Goal: Task Accomplishment & Management: Complete application form

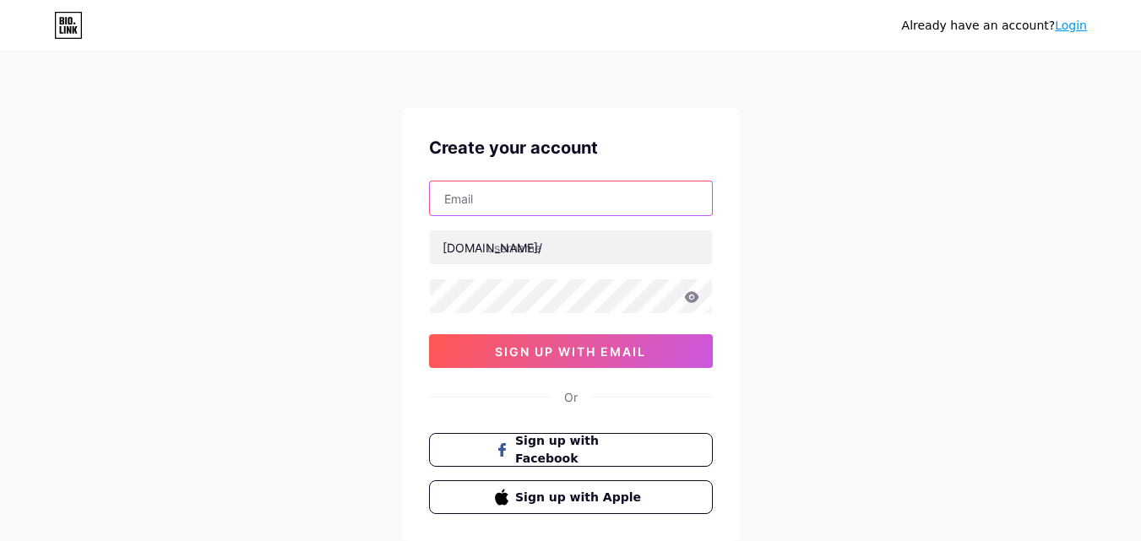
click at [552, 182] on input "text" at bounding box center [571, 199] width 282 height 34
paste input "[EMAIL_ADDRESS][DOMAIN_NAME]"
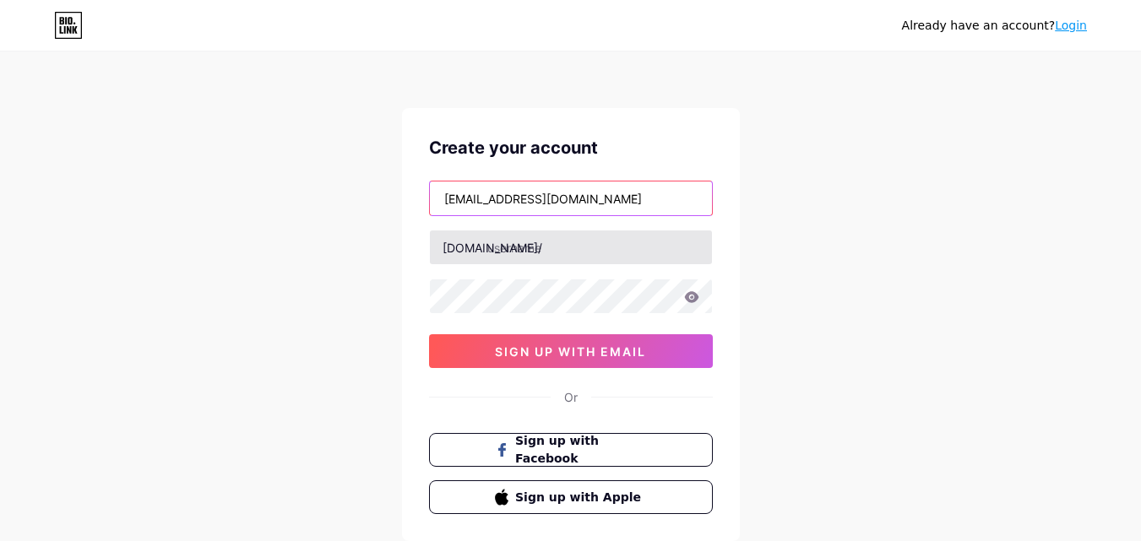
type input "[EMAIL_ADDRESS][DOMAIN_NAME]"
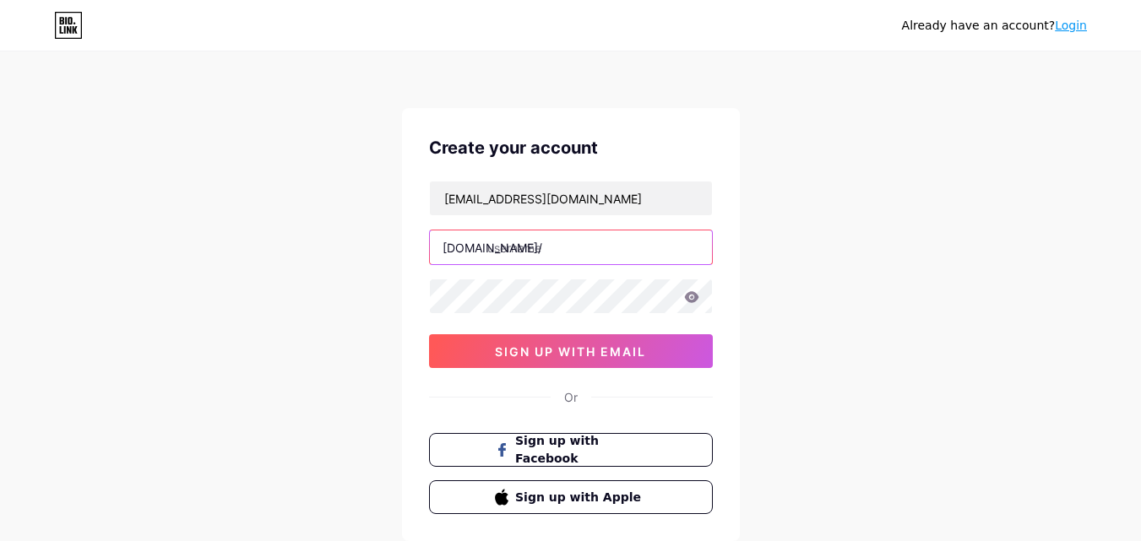
click at [514, 246] on input "text" at bounding box center [571, 248] width 282 height 34
paste input "vanessacasino.com 8002662278"
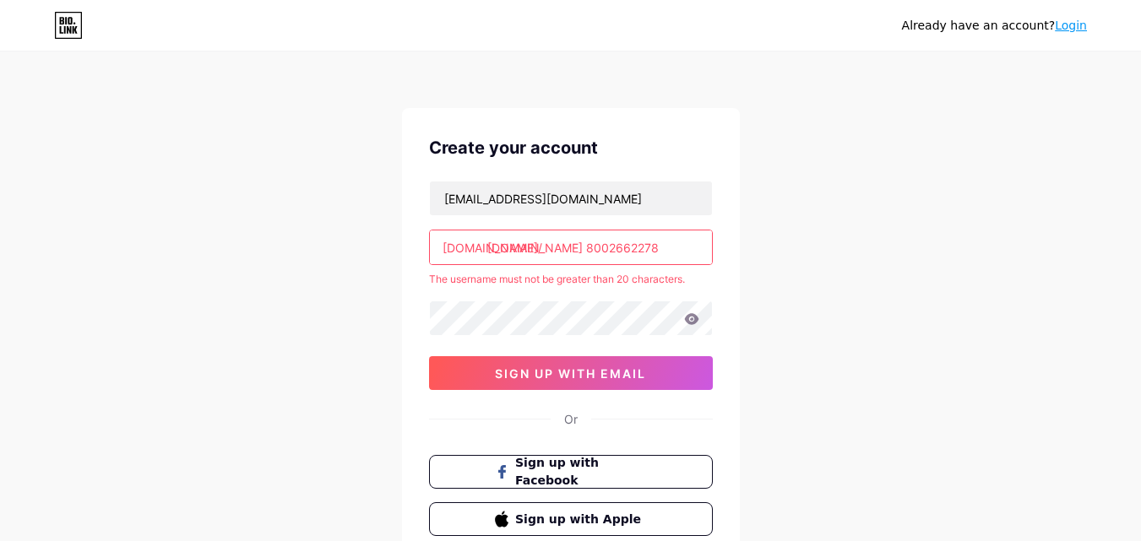
click at [605, 252] on input "vanessa-casino.com 8002662278" at bounding box center [571, 248] width 282 height 34
click at [602, 252] on input "vanessa-casino.com8002662278" at bounding box center [571, 248] width 282 height 34
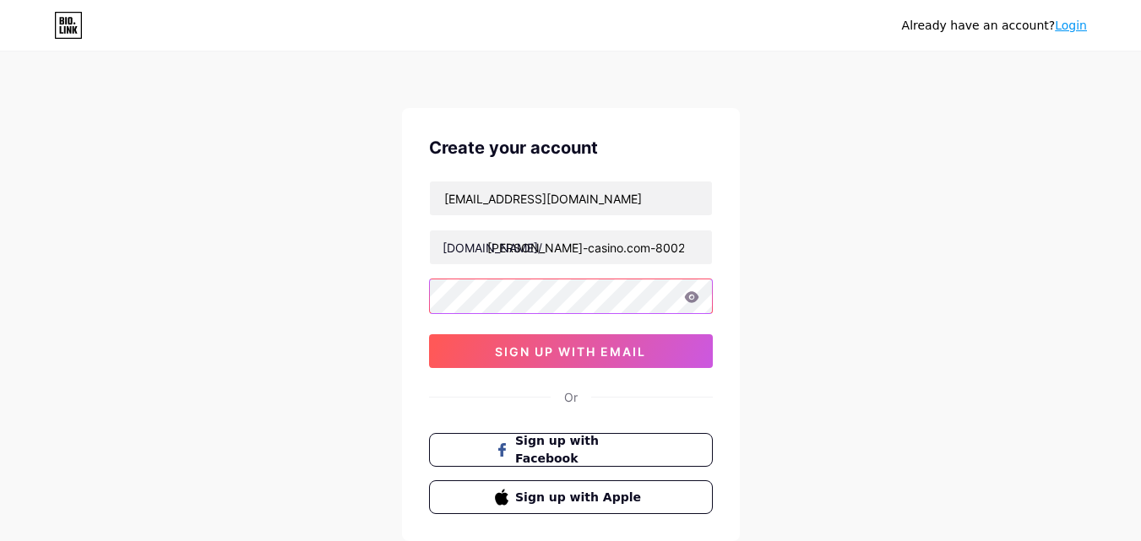
click at [526, 300] on div "bihiyex647@knilok.com bio.link/ vanessa-casino.com-8002662278 0cAFcWeA44eeONEXy…" at bounding box center [571, 274] width 284 height 187
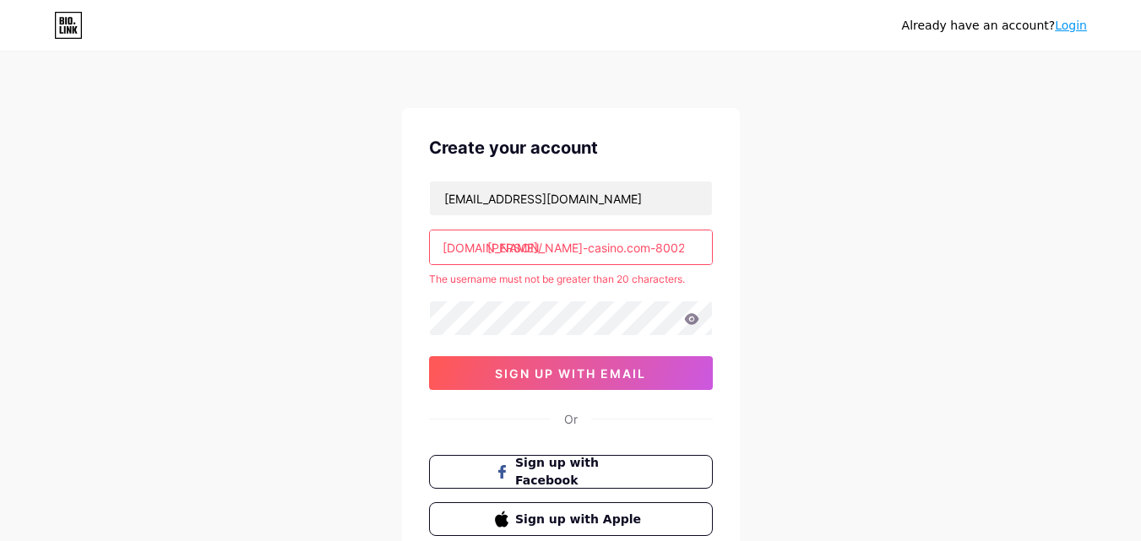
click at [541, 242] on input "vanessa-casino.com-8002662278" at bounding box center [571, 248] width 282 height 34
click at [602, 255] on input "vanessa-casino.com-8002662278" at bounding box center [571, 248] width 282 height 34
click at [572, 270] on div "bihiyex647@knilok.com bio.link/ vanessa-casino.com-8002662278 The username must…" at bounding box center [571, 285] width 284 height 209
click at [650, 202] on input "[EMAIL_ADDRESS][DOMAIN_NAME]" at bounding box center [571, 199] width 282 height 34
click at [640, 245] on input "vanessa-casino.com-8002662278" at bounding box center [571, 248] width 282 height 34
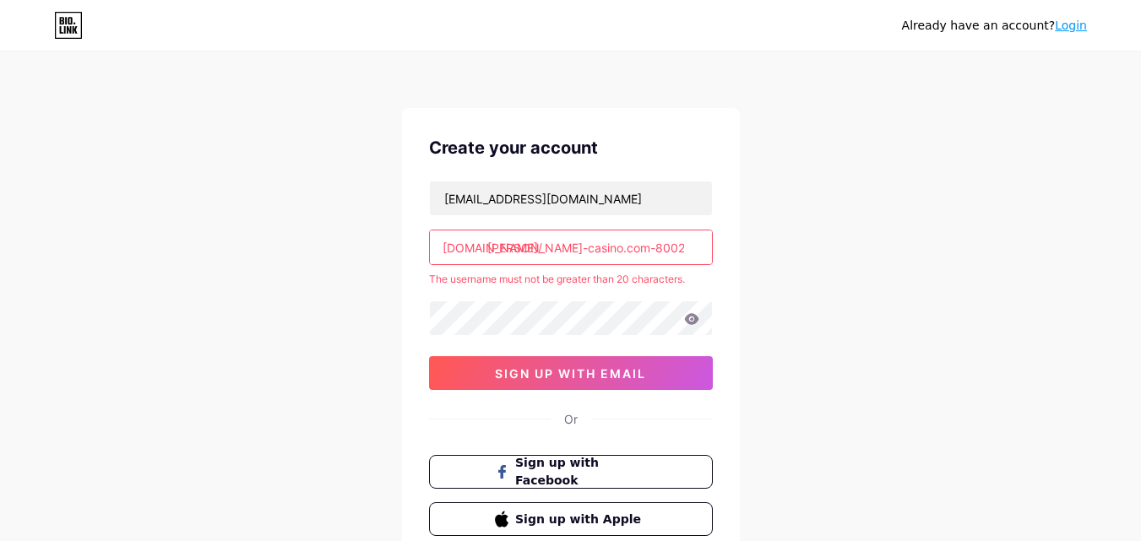
click at [639, 245] on input "vanessa-casino.com-8002662278" at bounding box center [571, 248] width 282 height 34
click at [638, 245] on input "vanessa-casino.com-8002662278" at bounding box center [571, 248] width 282 height 34
click at [570, 243] on input "vanessacasino.com" at bounding box center [571, 248] width 282 height 34
click at [577, 264] on div "vanessacasino.com" at bounding box center [571, 247] width 284 height 35
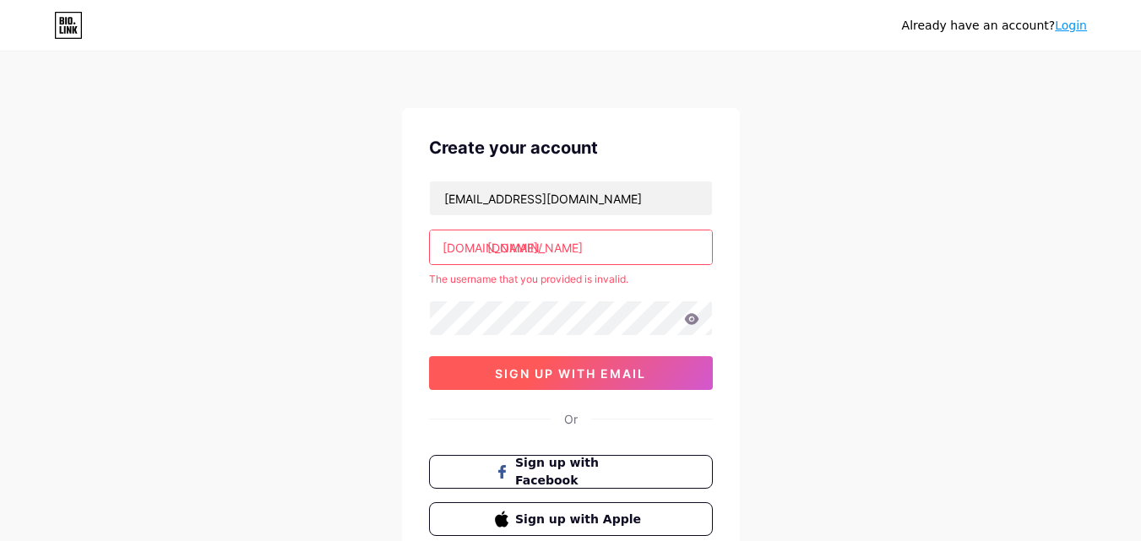
click at [453, 387] on button "sign up with email" at bounding box center [571, 373] width 284 height 34
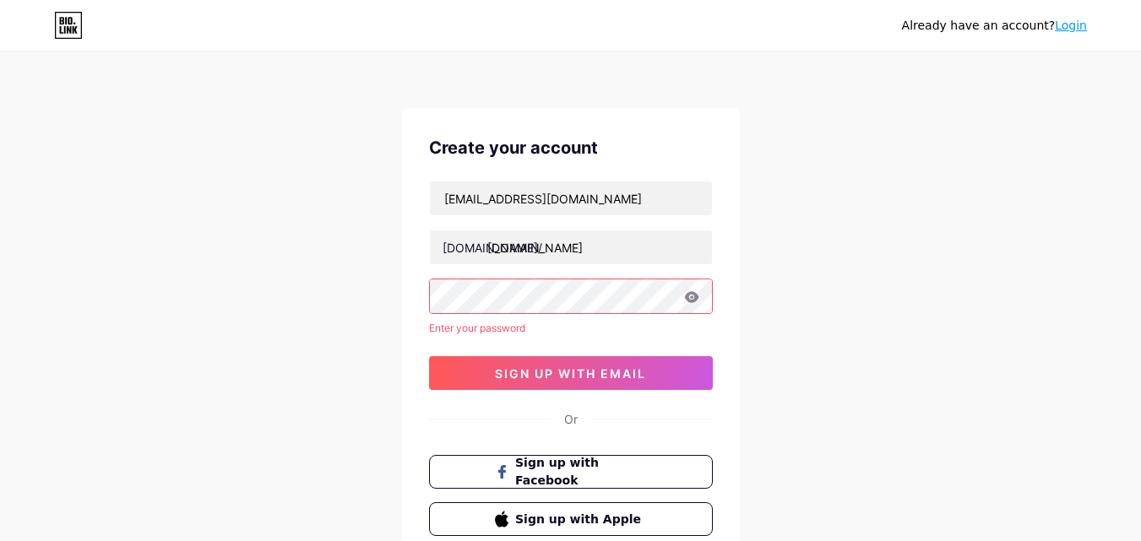
click at [474, 328] on div "Enter your password" at bounding box center [571, 328] width 284 height 15
click at [521, 313] on div at bounding box center [571, 296] width 284 height 35
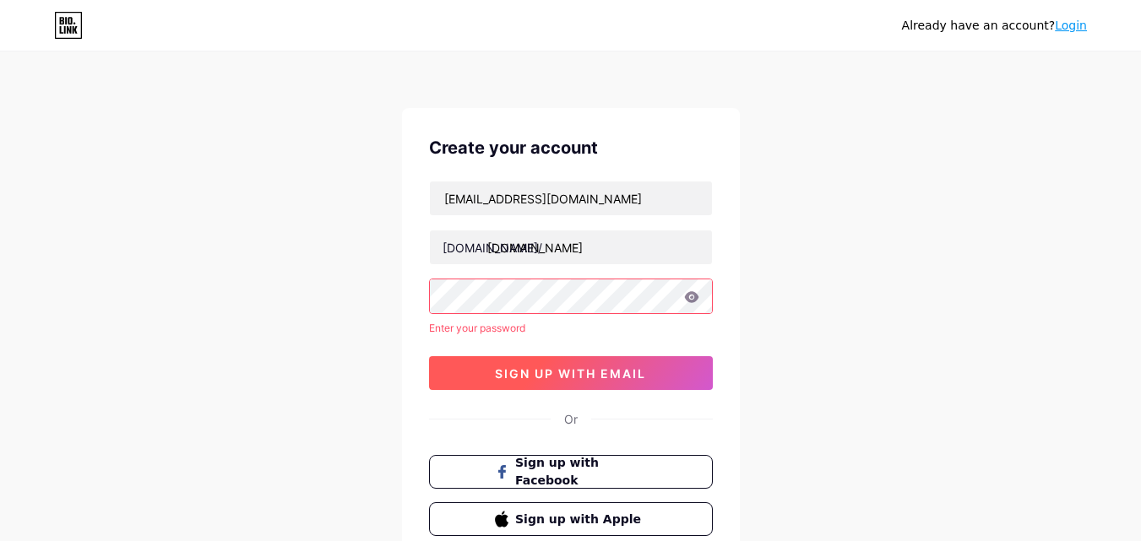
click at [494, 383] on button "sign up with email" at bounding box center [571, 373] width 284 height 34
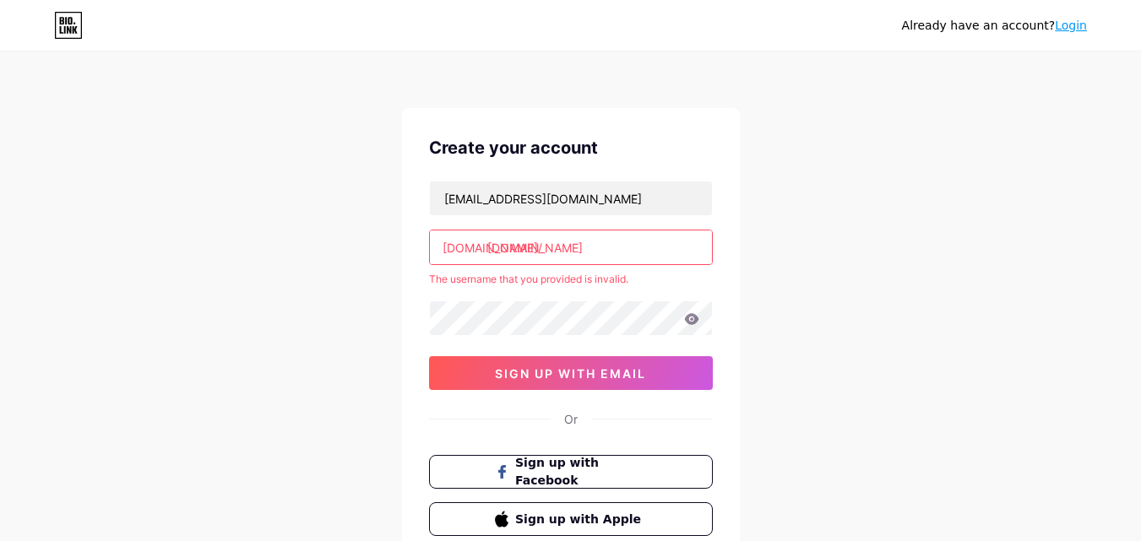
drag, startPoint x: 568, startPoint y: 257, endPoint x: 632, endPoint y: 248, distance: 63.9
click at [632, 248] on input "vanessacasino.com" at bounding box center [571, 248] width 282 height 34
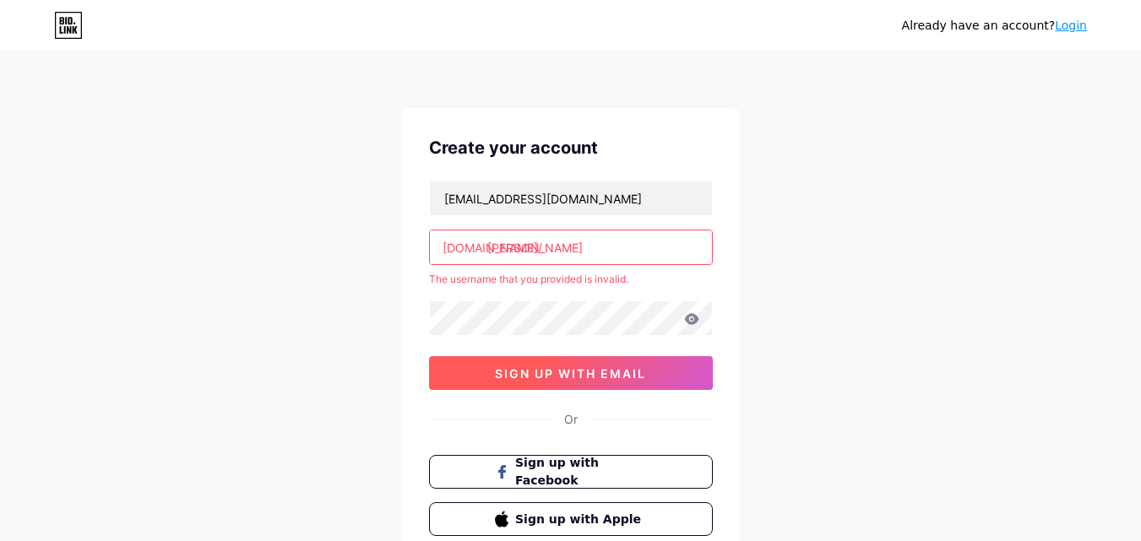
type input "vanessacasino"
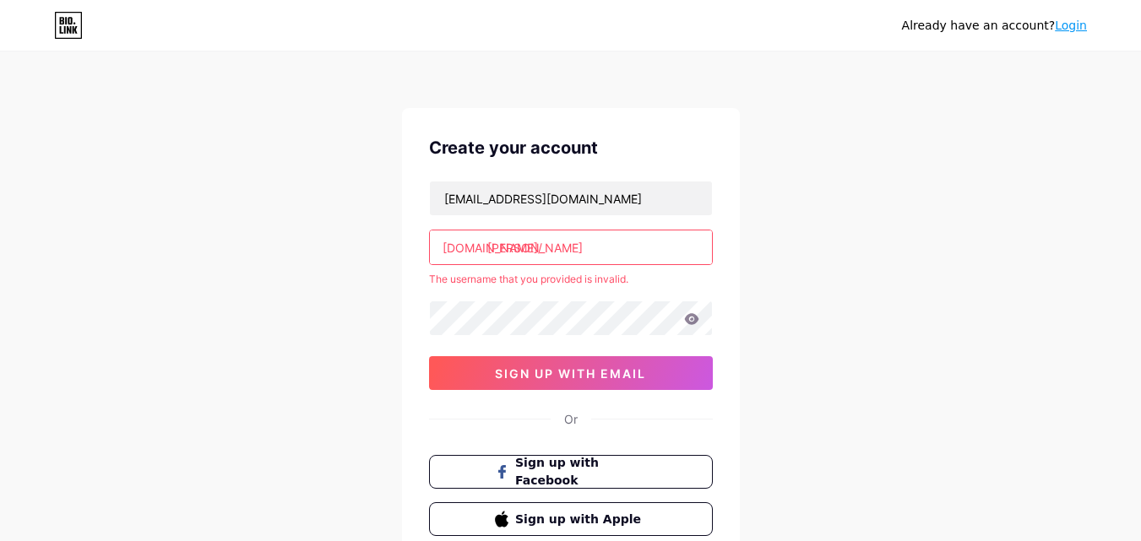
click at [507, 380] on span "sign up with email" at bounding box center [570, 373] width 151 height 14
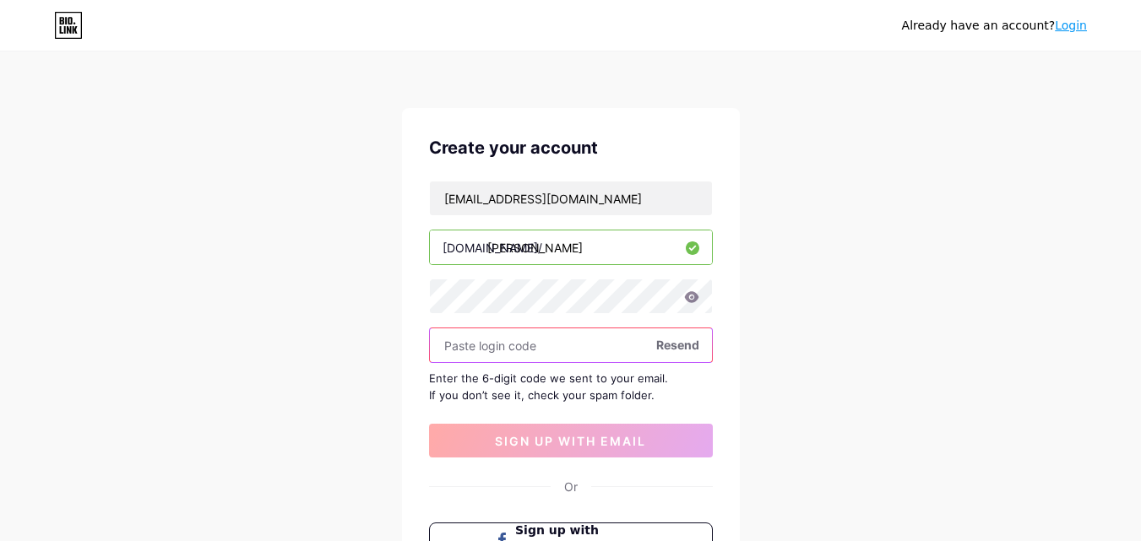
click at [473, 351] on input "text" at bounding box center [571, 345] width 282 height 34
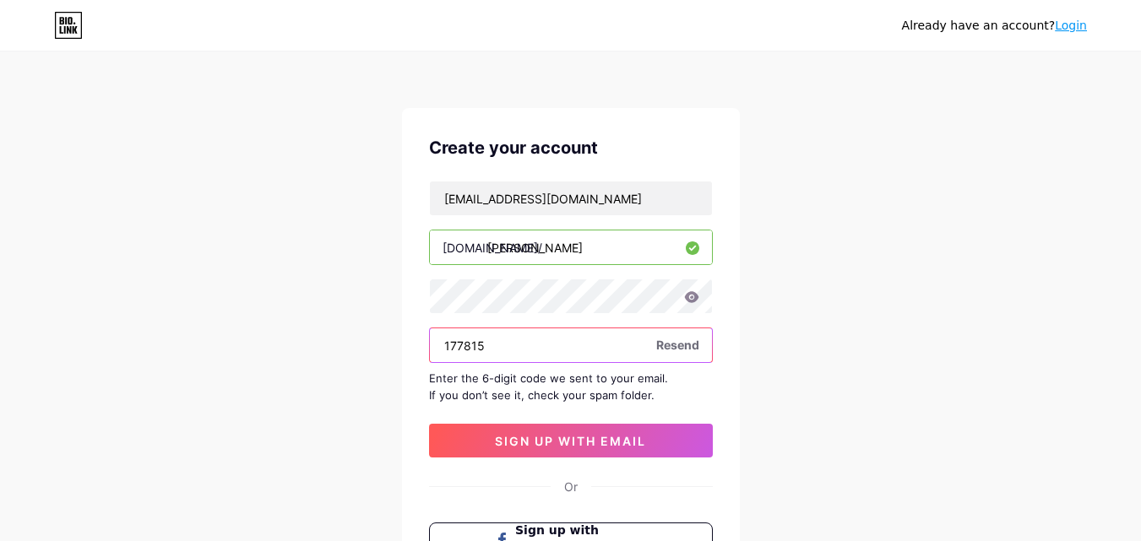
type input "177815"
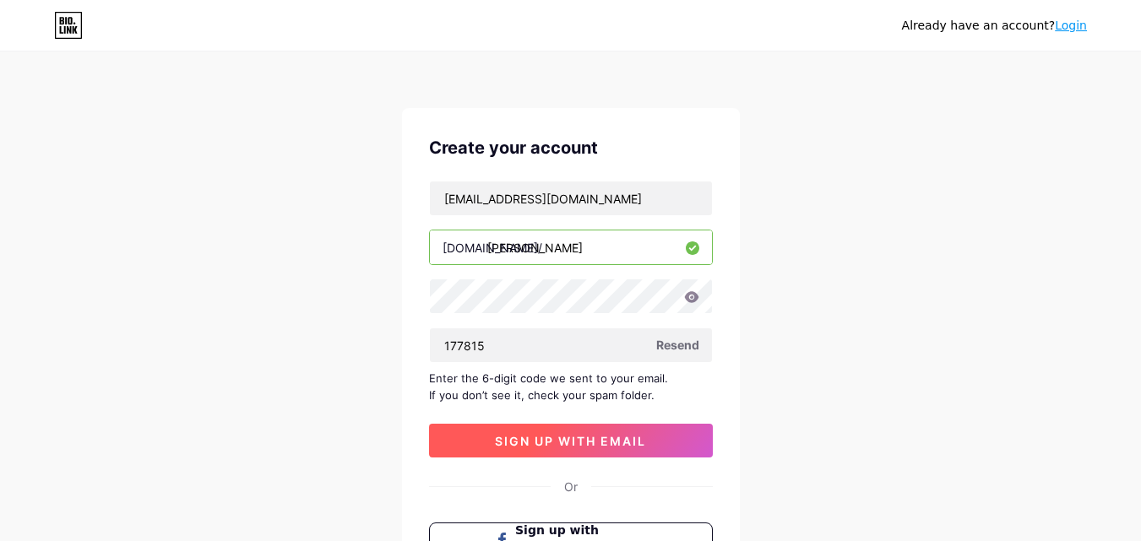
click at [582, 442] on span "sign up with email" at bounding box center [570, 441] width 151 height 14
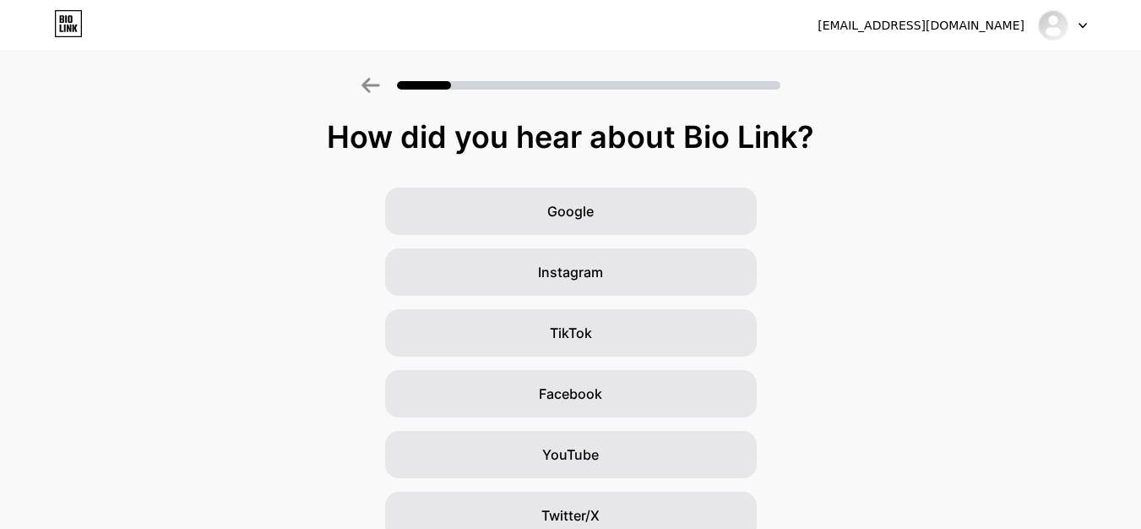
click at [611, 167] on div "How did you hear about Bio Link? Google Instagram TikTok Facebook YouTube Twitt…" at bounding box center [570, 390] width 1141 height 540
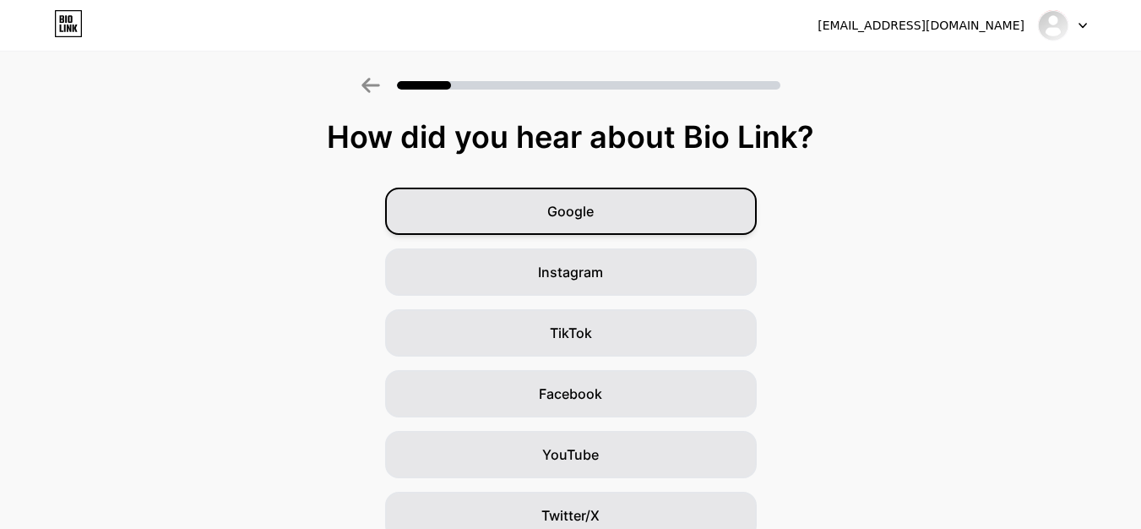
click at [606, 211] on div "Google" at bounding box center [571, 210] width 372 height 47
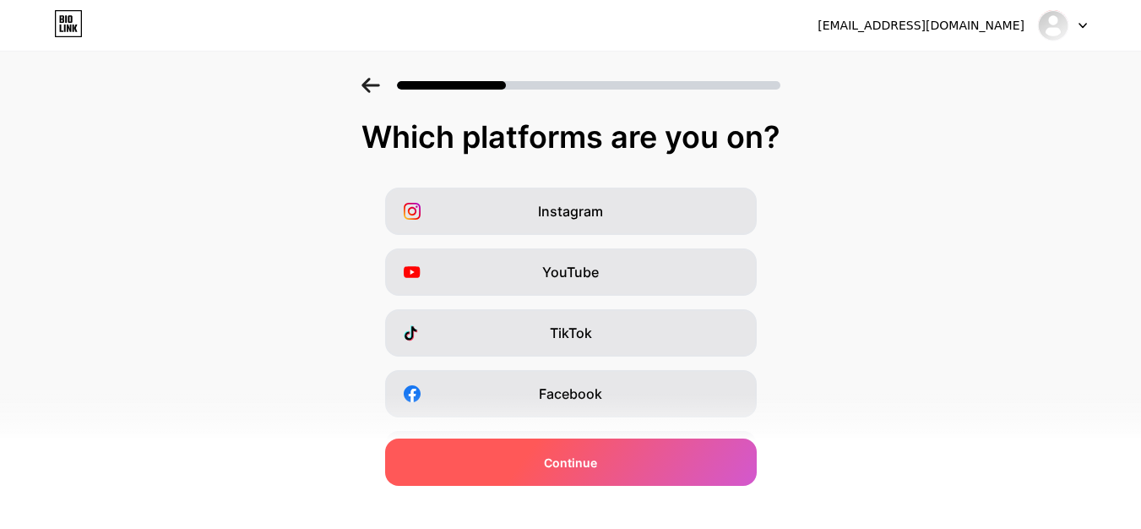
click at [541, 469] on div "Continue" at bounding box center [571, 461] width 372 height 47
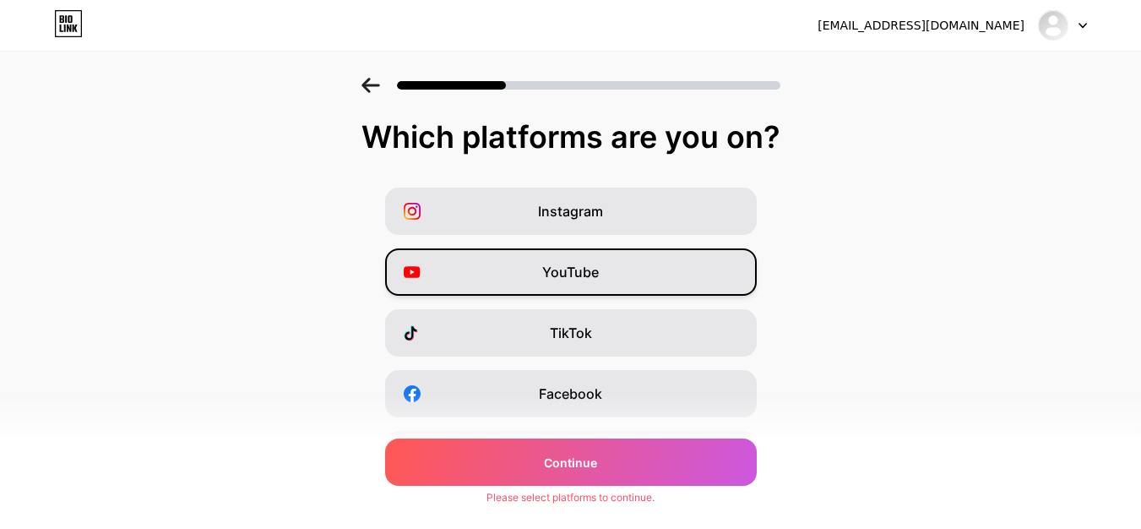
click at [567, 285] on div "YouTube" at bounding box center [571, 271] width 372 height 47
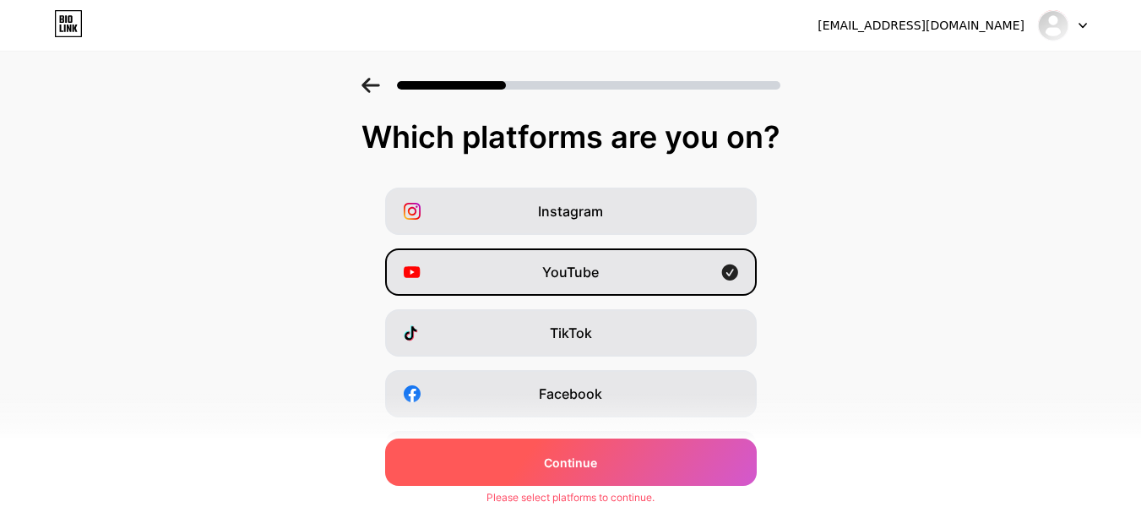
click at [562, 477] on div "Continue" at bounding box center [571, 461] width 372 height 47
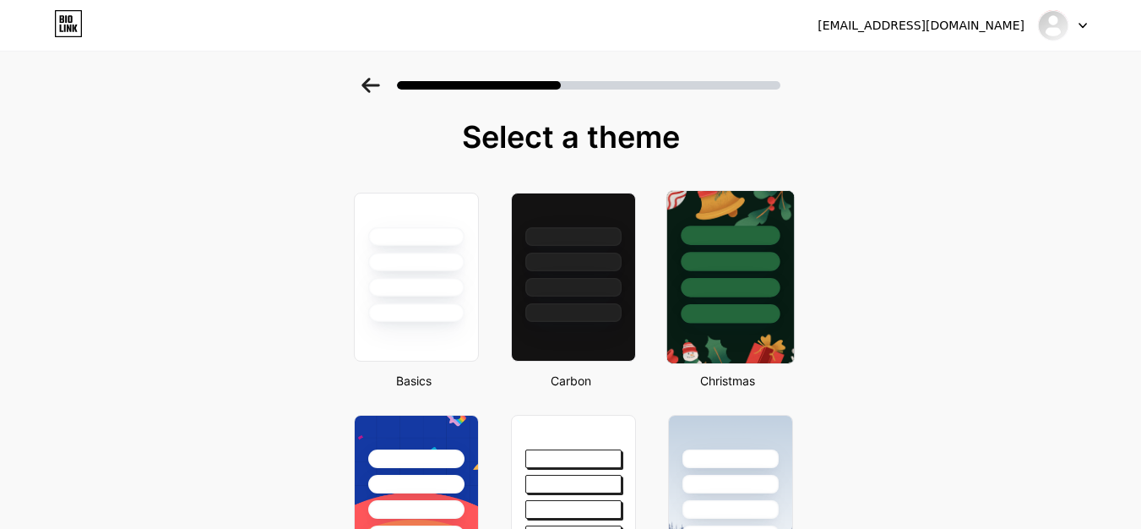
click at [714, 323] on img at bounding box center [729, 277] width 127 height 172
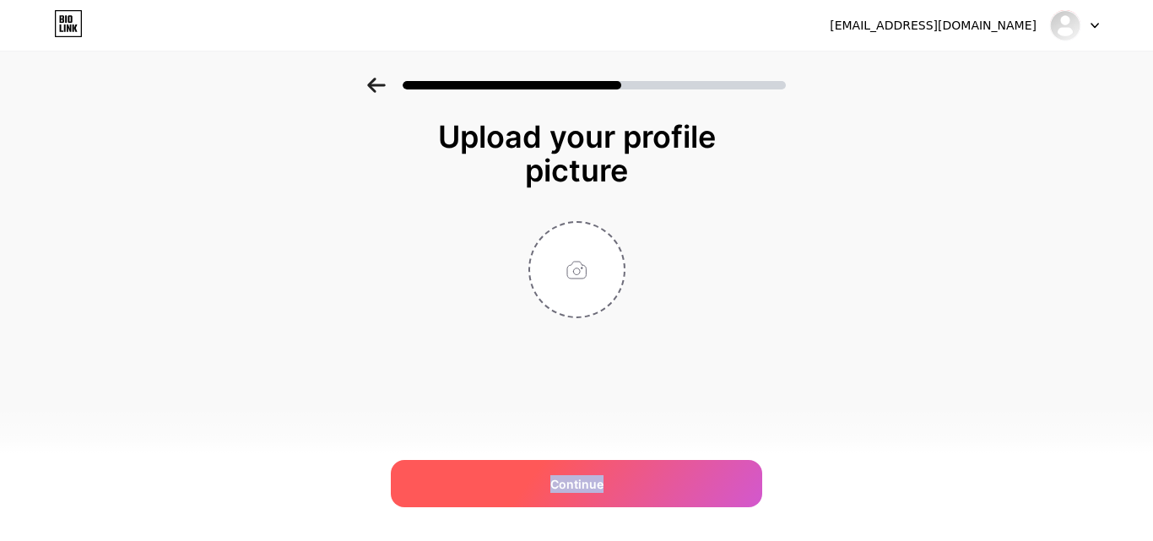
drag, startPoint x: 636, startPoint y: 480, endPoint x: 436, endPoint y: 471, distance: 200.3
click at [423, 486] on div "Continue" at bounding box center [577, 483] width 372 height 47
click at [438, 469] on div "Continue" at bounding box center [577, 483] width 372 height 47
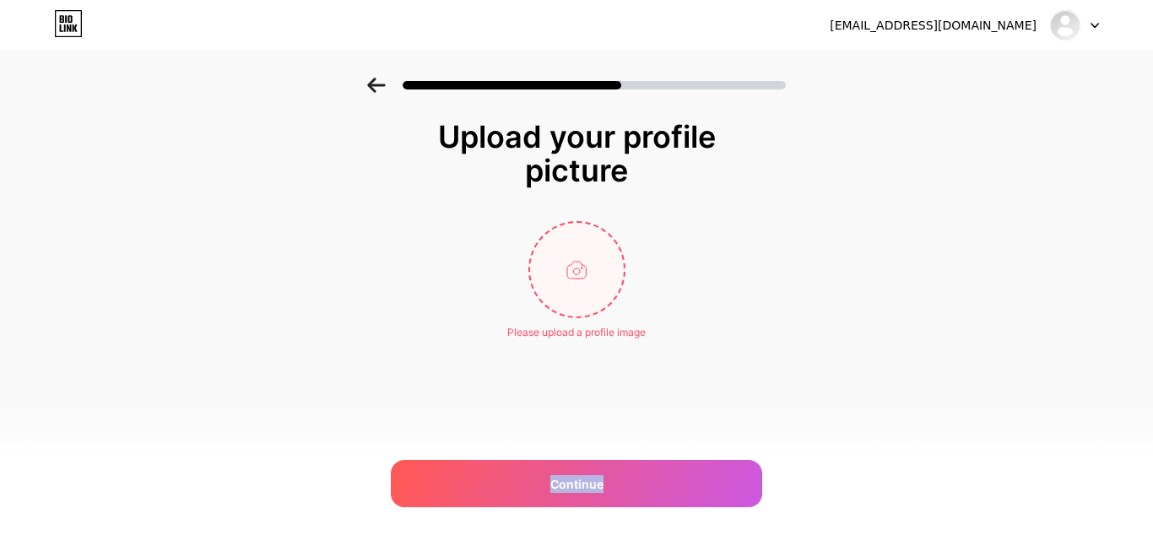
click at [557, 273] on input "file" at bounding box center [577, 270] width 94 height 94
type input "C:\fakepath\Vanessa-Casino.com 8002662278 (1).png"
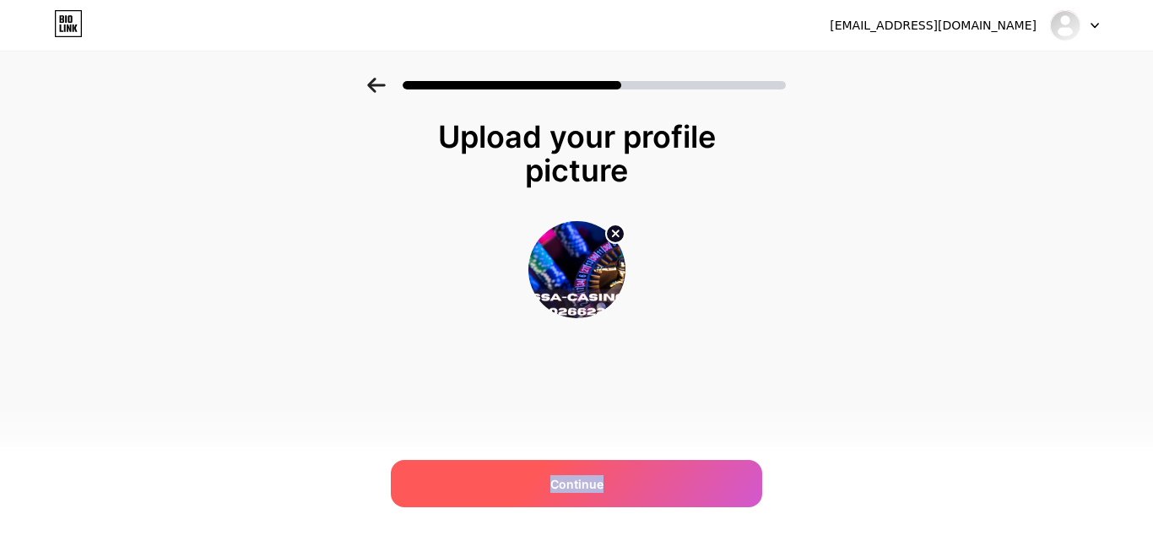
click at [596, 482] on span "Continue" at bounding box center [577, 484] width 53 height 18
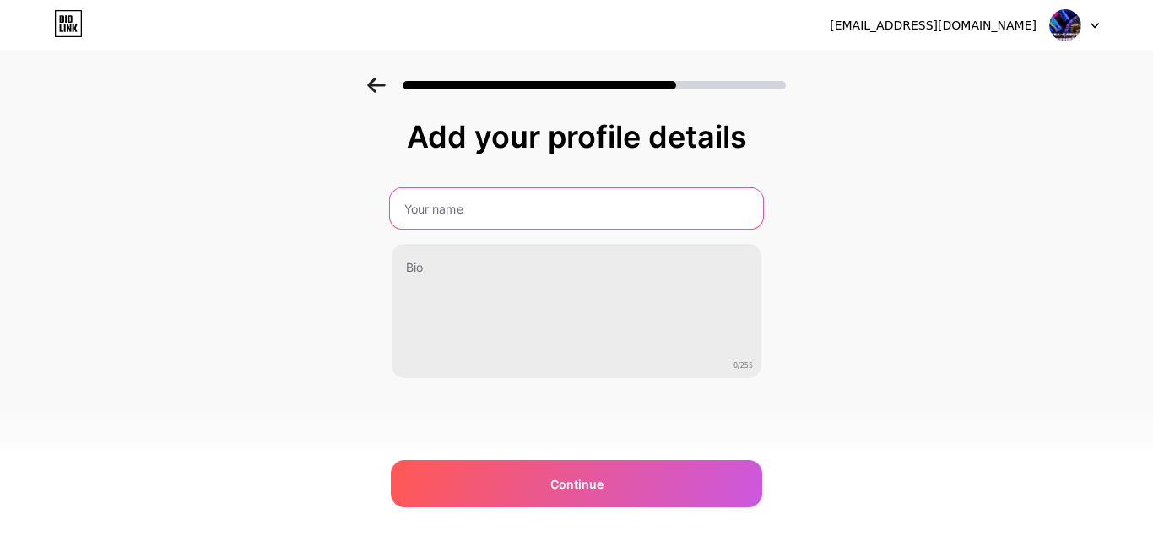
click at [459, 213] on input "text" at bounding box center [576, 208] width 373 height 41
type input "Vanessa-Casino.com 8002662278"
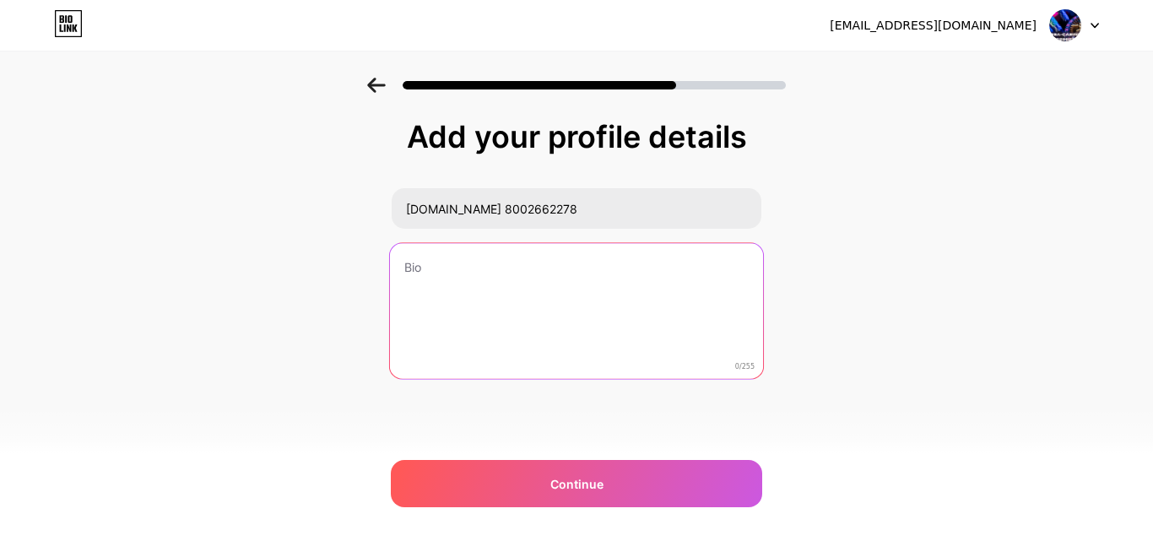
click at [509, 287] on textarea at bounding box center [576, 312] width 373 height 138
paste textarea "In 2025, players from the USA will be able to play top slots, poker, and any ta…"
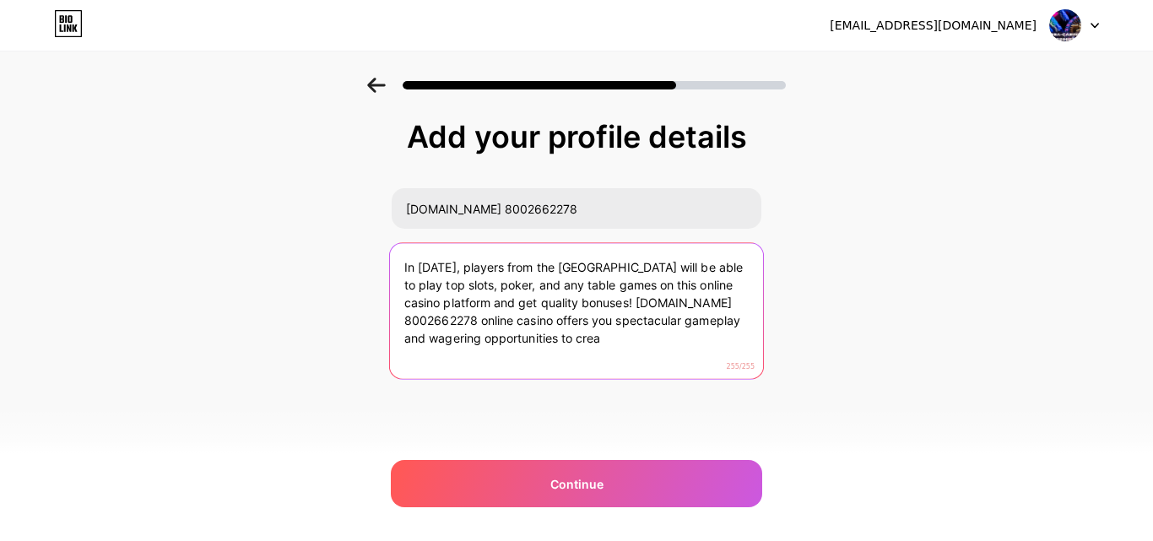
click at [505, 343] on textarea "In 2025, players from the USA will be able to play top slots, poker, and any ta…" at bounding box center [576, 312] width 373 height 138
drag, startPoint x: 483, startPoint y: 343, endPoint x: 588, endPoint y: 355, distance: 105.5
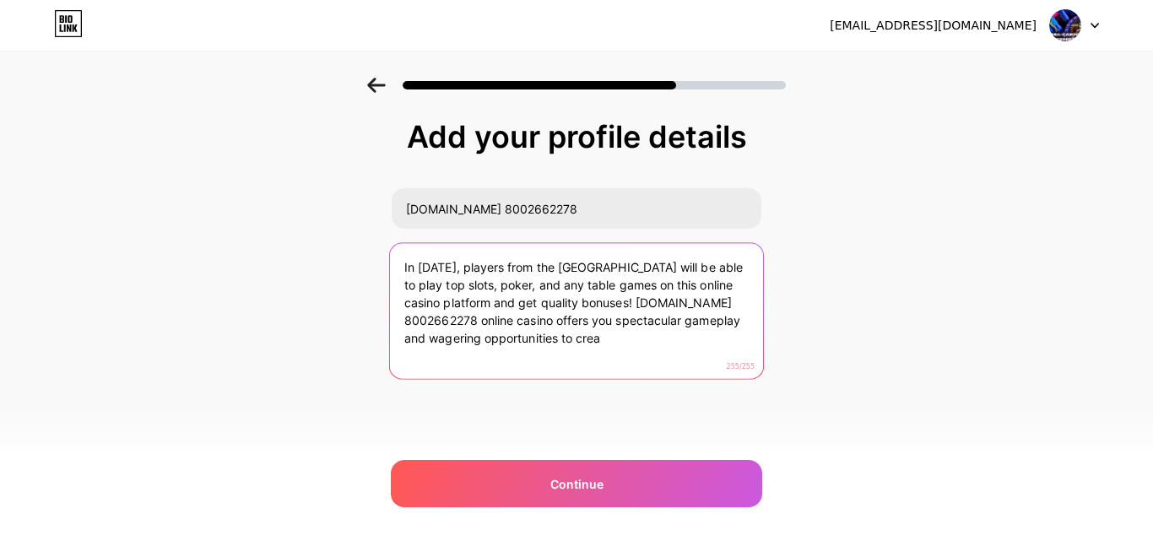
click at [588, 355] on textarea "In 2025, players from the USA will be able to play top slots, poker, and any ta…" at bounding box center [576, 312] width 373 height 138
click at [405, 328] on textarea "In 2025, players from the USA will be able to play top slots, poker, and any ta…" at bounding box center [576, 312] width 373 height 138
click at [545, 348] on textarea "In 2025, players from the USA will be able to play top slots, poker, and any ta…" at bounding box center [576, 312] width 373 height 138
type textarea "In 2025, players from the USA will be able to play top slots, poker, and any ta…"
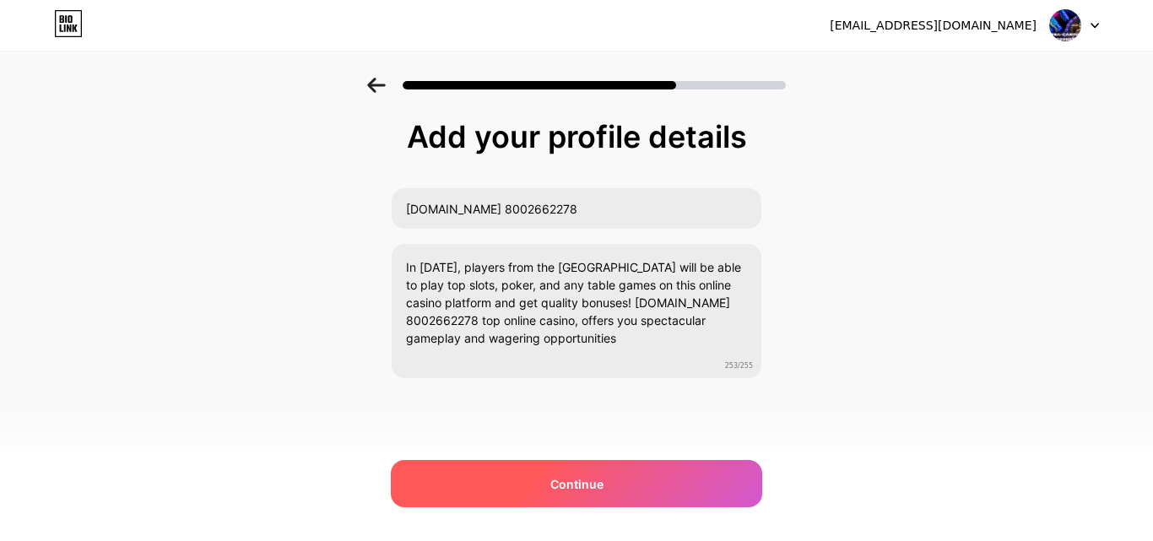
click at [542, 463] on div "Continue" at bounding box center [577, 483] width 372 height 47
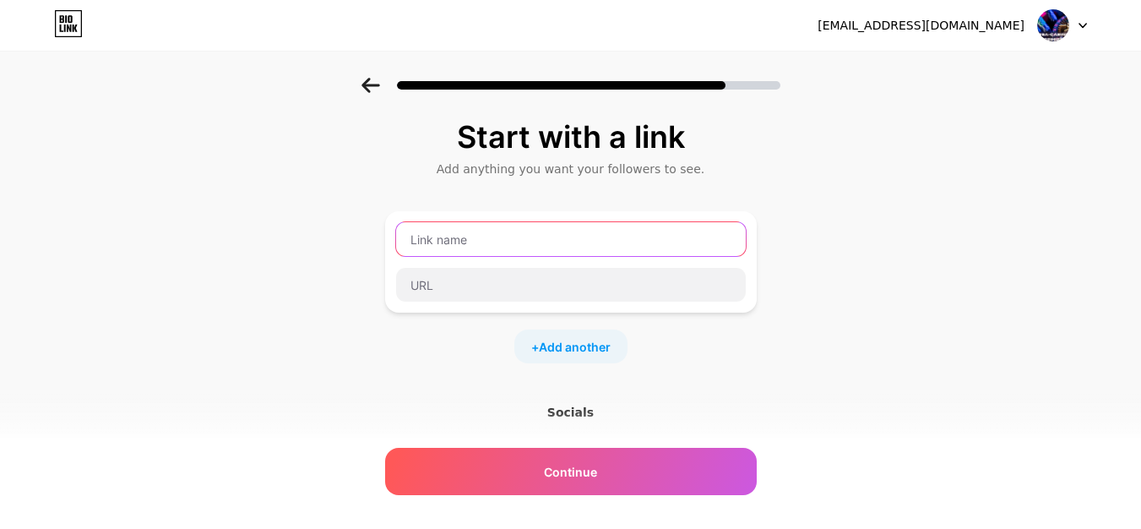
click at [469, 243] on input "text" at bounding box center [571, 239] width 350 height 34
paste input "Vanessa-Casino.com 8002662278"
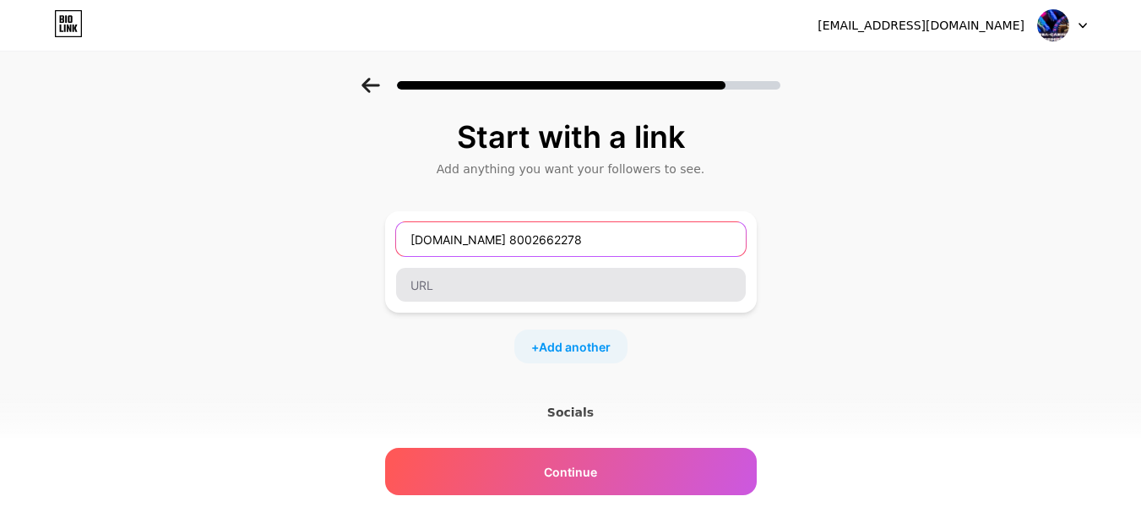
type input "Vanessa-Casino.com 8002662278"
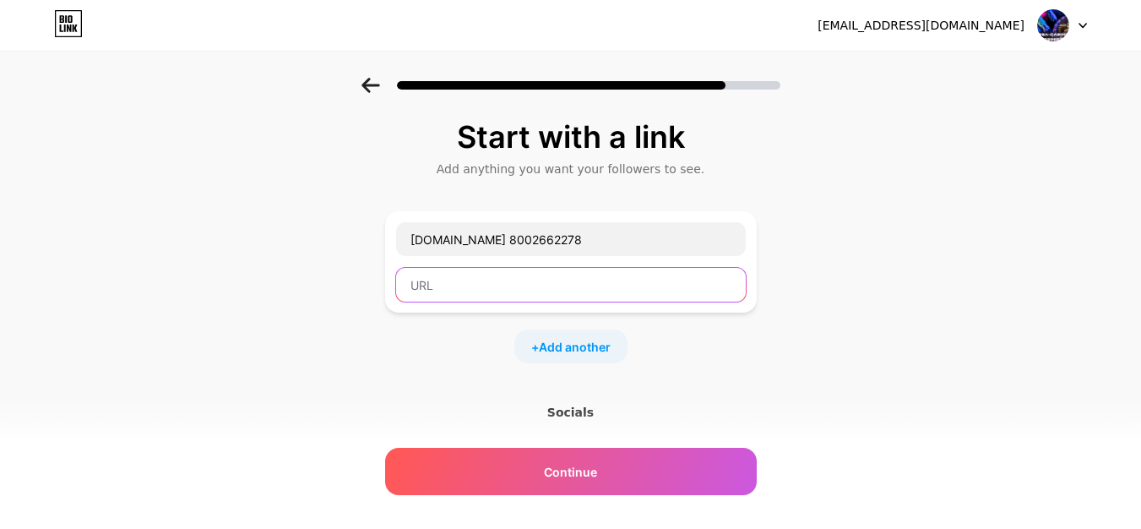
click at [464, 288] on input "text" at bounding box center [571, 285] width 350 height 34
paste input "https://reviewscasinoonline.com/vanessa-casino/"
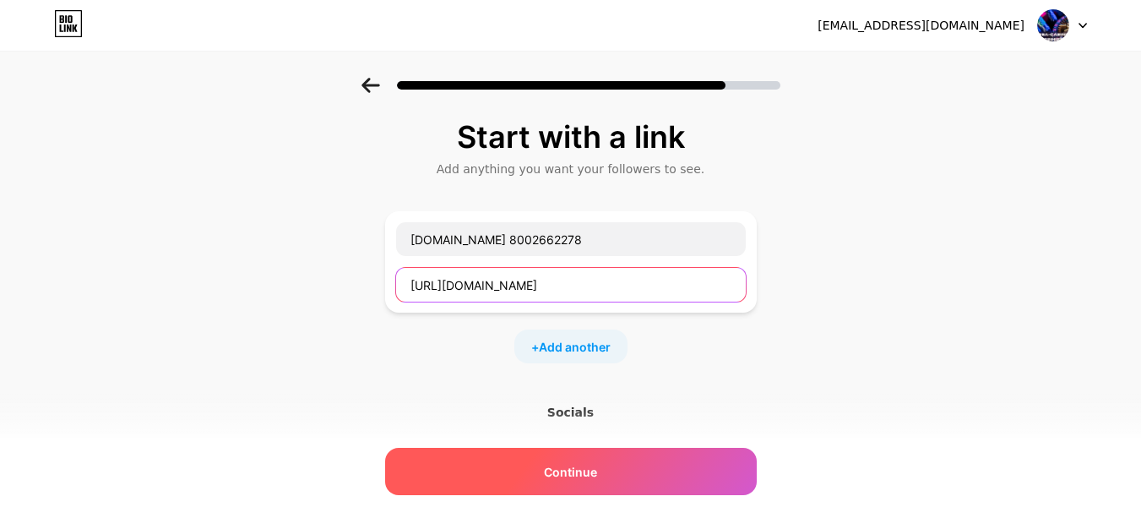
type input "https://reviewscasinoonline.com/vanessa-casino/"
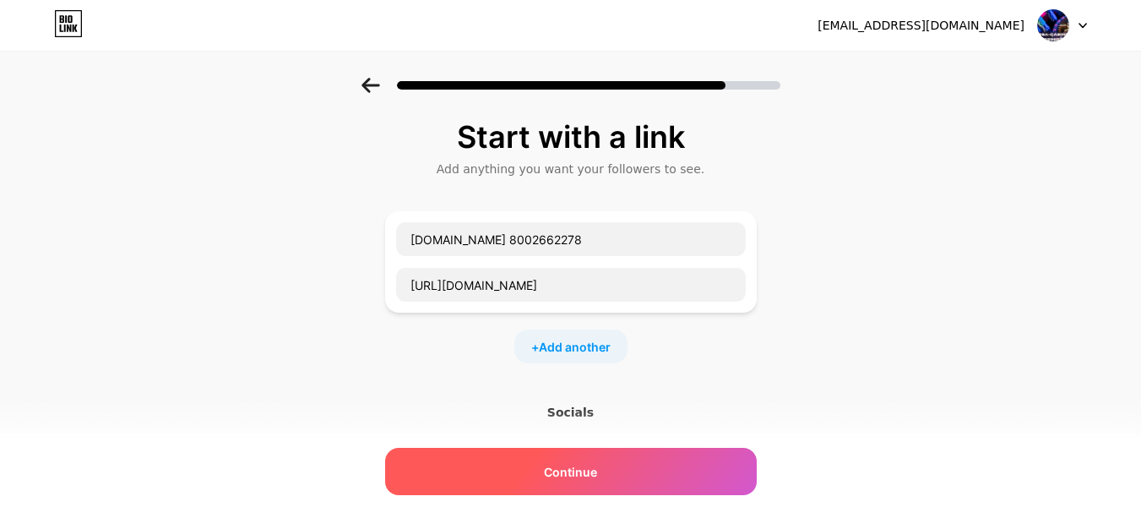
click at [593, 464] on span "Continue" at bounding box center [570, 472] width 53 height 18
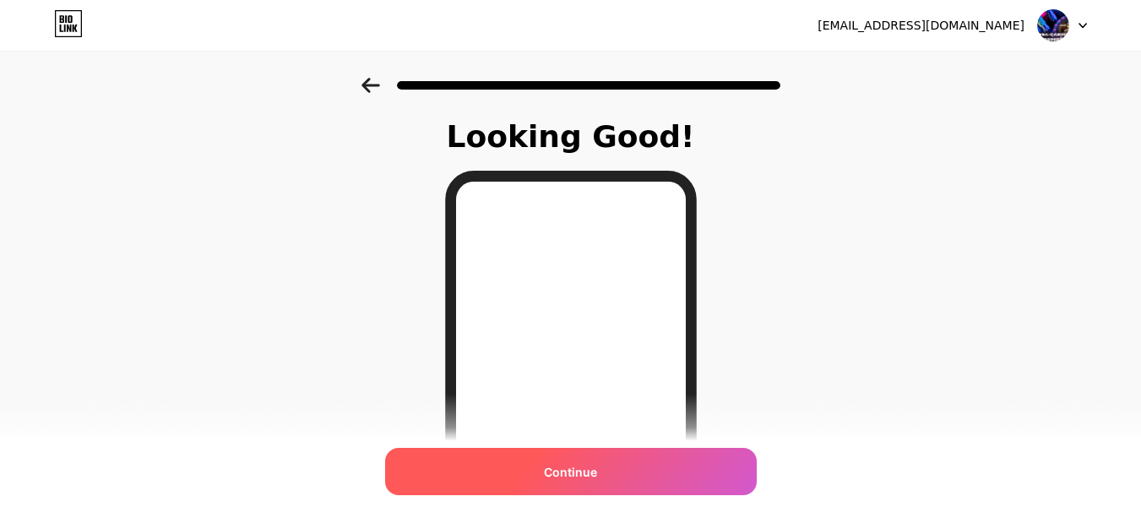
click at [571, 471] on span "Continue" at bounding box center [570, 472] width 53 height 18
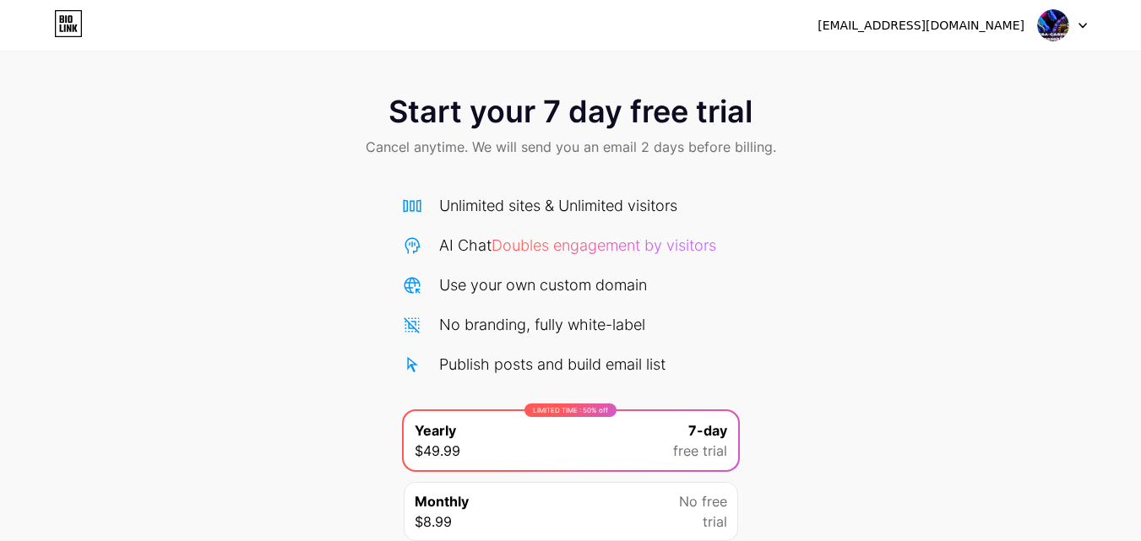
scroll to position [138, 0]
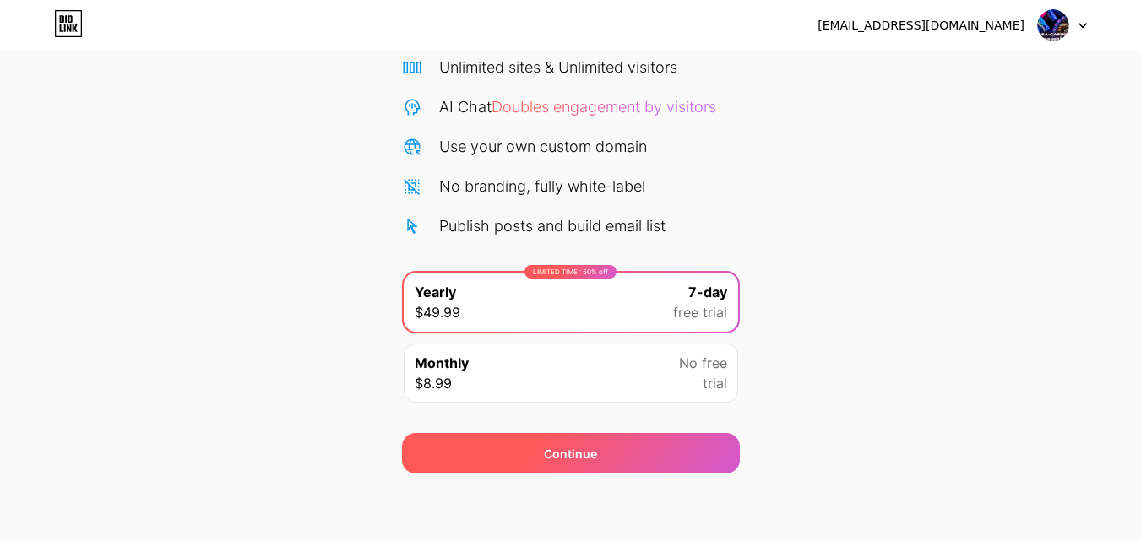
click at [526, 461] on div "Continue" at bounding box center [571, 453] width 338 height 41
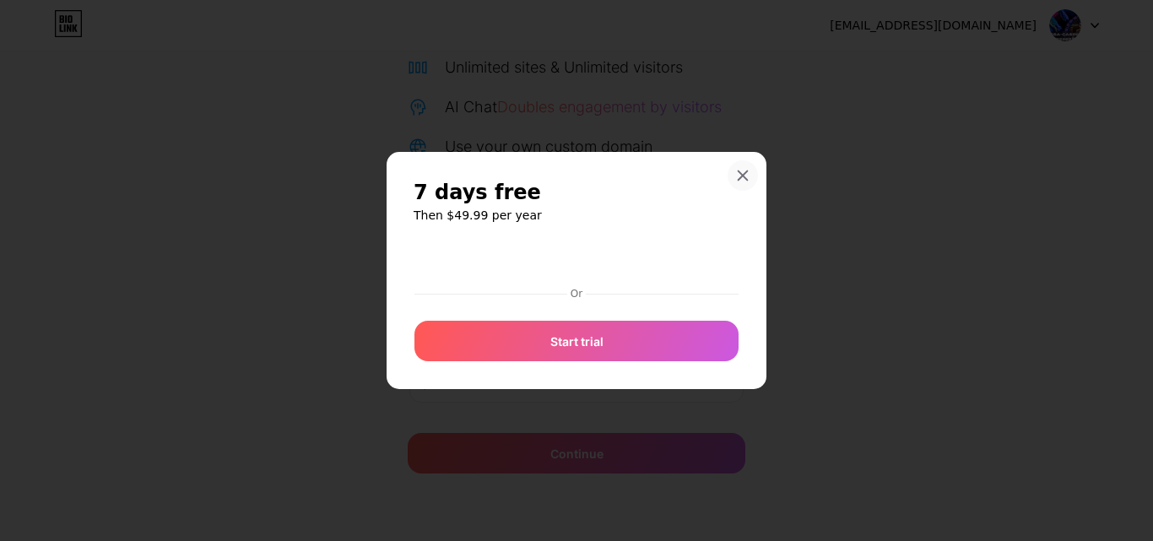
click at [746, 176] on icon at bounding box center [743, 176] width 14 height 14
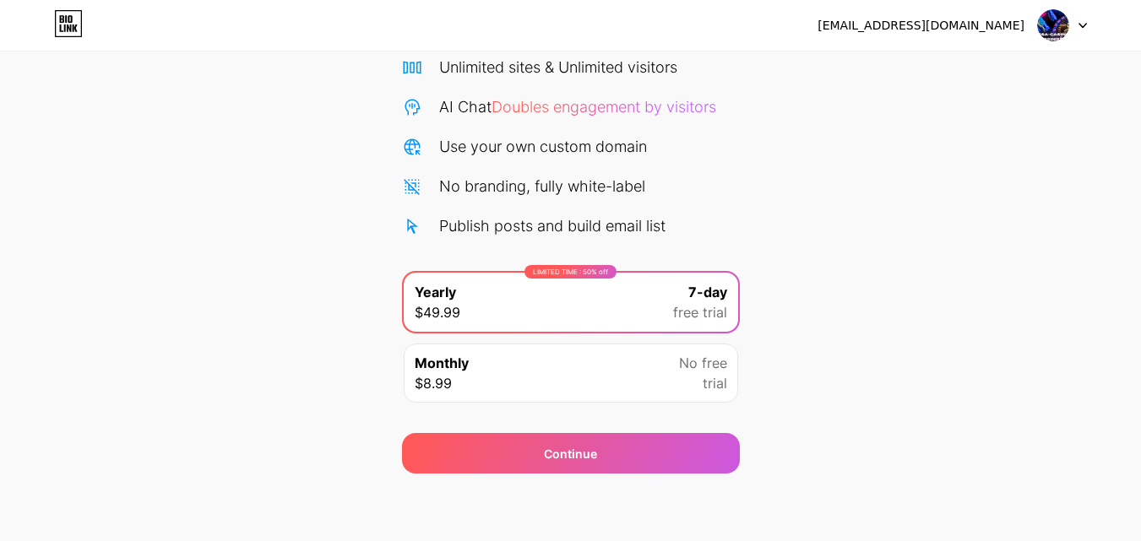
click at [1057, 40] on img at bounding box center [1053, 25] width 32 height 32
drag, startPoint x: 282, startPoint y: 85, endPoint x: 271, endPoint y: 87, distance: 11.1
click at [279, 87] on div "Start your 7 day free trial Cancel anytime. We will send you an email 2 days be…" at bounding box center [570, 206] width 1141 height 534
click at [57, 21] on icon at bounding box center [68, 23] width 29 height 27
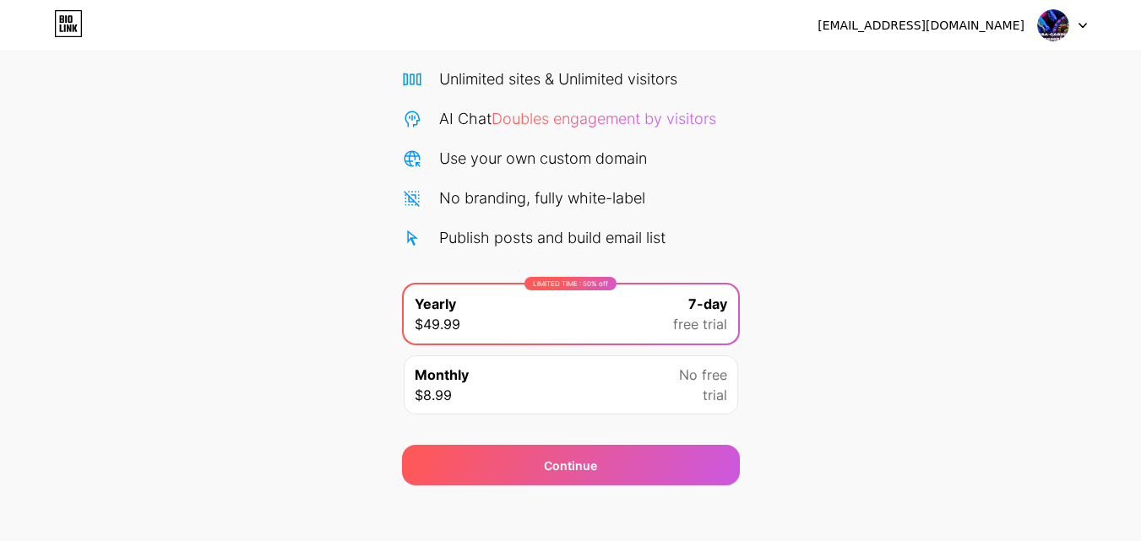
scroll to position [138, 0]
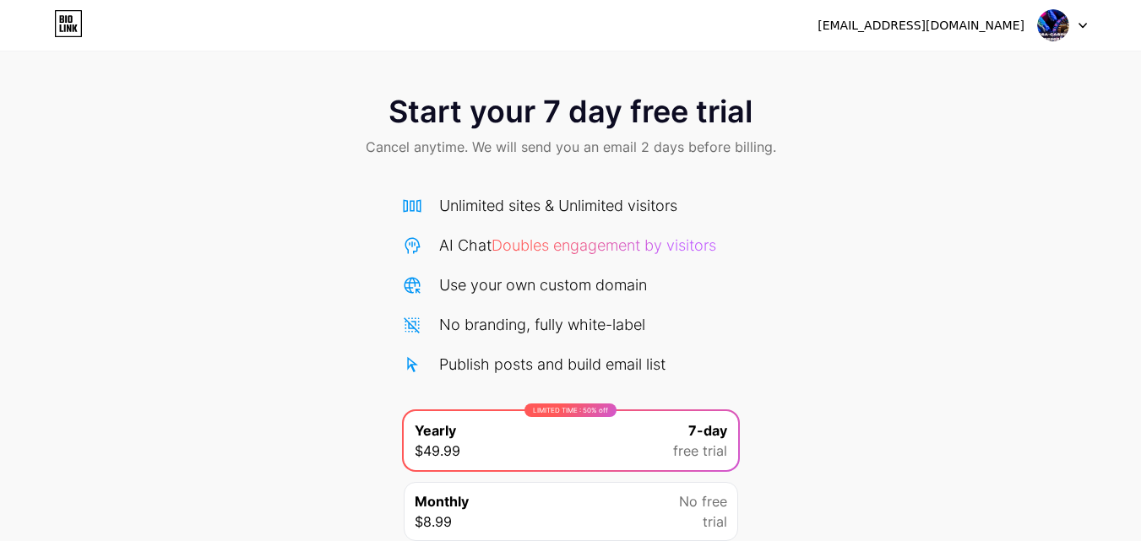
click at [1081, 21] on div at bounding box center [1062, 25] width 49 height 30
click at [982, 238] on div "Start your 7 day free trial Cancel anytime. We will send you an email 2 days be…" at bounding box center [570, 345] width 1141 height 534
click at [509, 279] on div "Use your own custom domain" at bounding box center [543, 285] width 208 height 23
click at [390, 277] on div "Start your 7 day free trial Cancel anytime. We will send you an email 2 days be…" at bounding box center [570, 345] width 1141 height 534
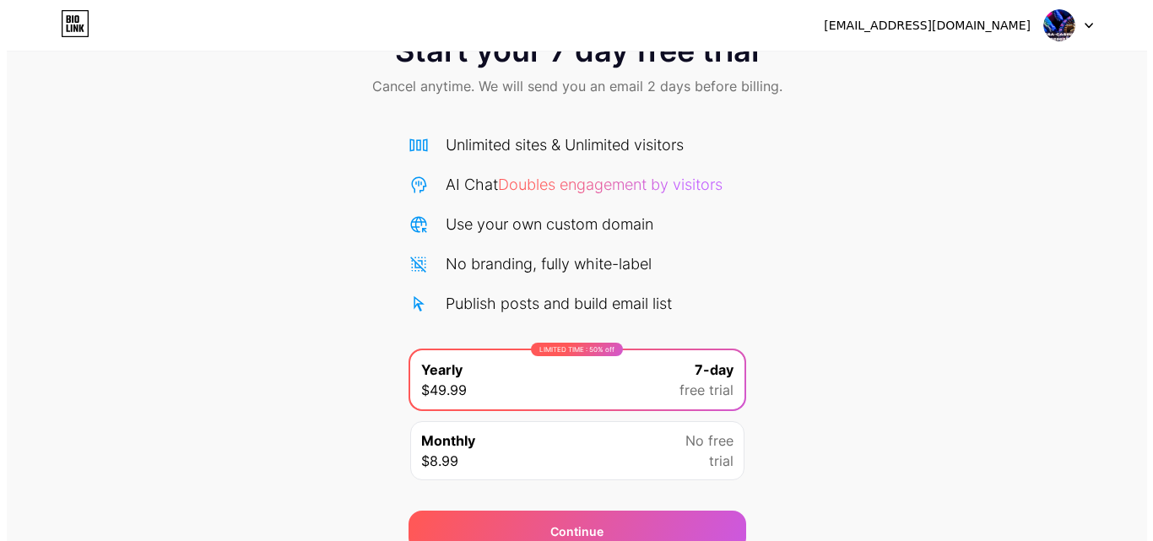
scroll to position [138, 0]
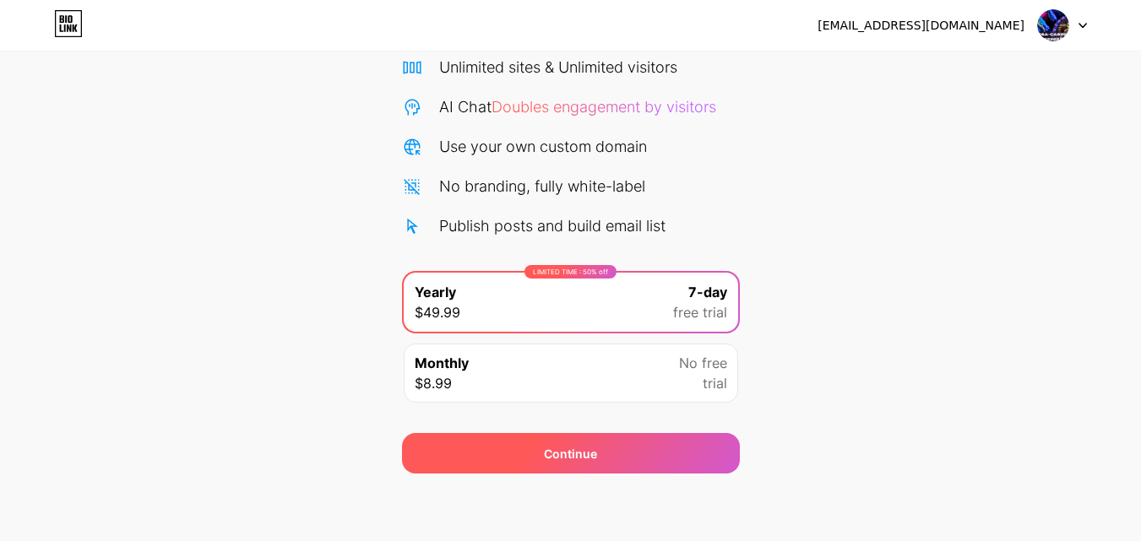
click at [506, 466] on div "Continue" at bounding box center [571, 453] width 338 height 41
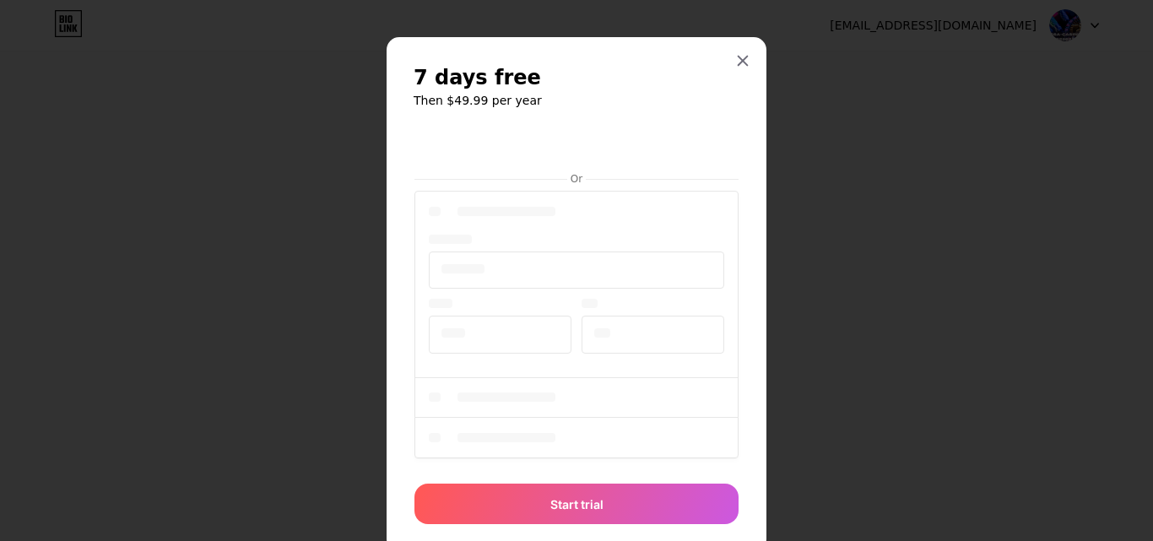
click at [562, 348] on div at bounding box center [577, 326] width 324 height 279
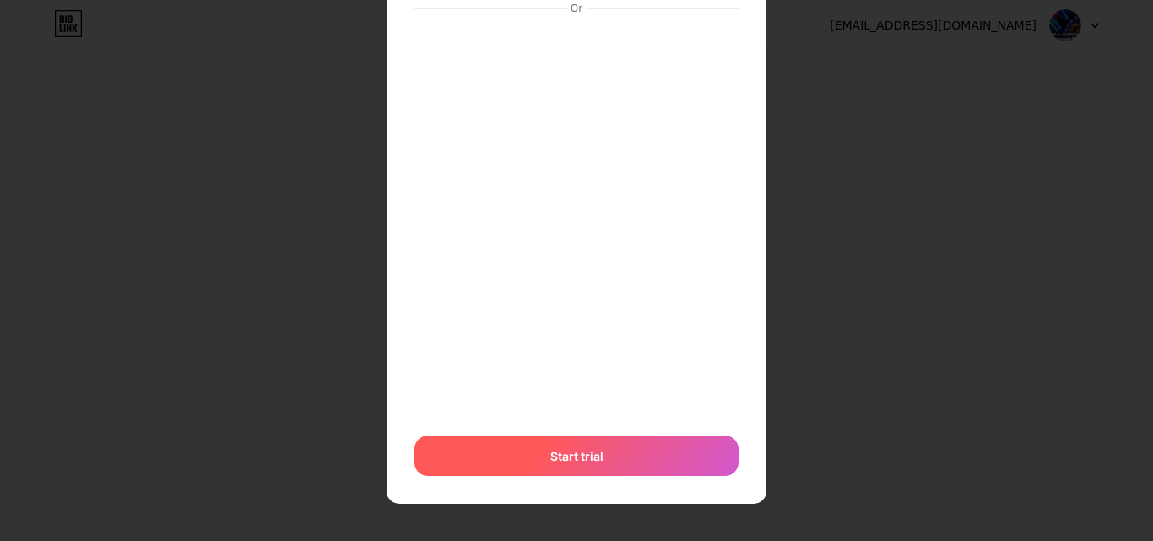
click at [551, 457] on span "Start trial" at bounding box center [577, 457] width 53 height 18
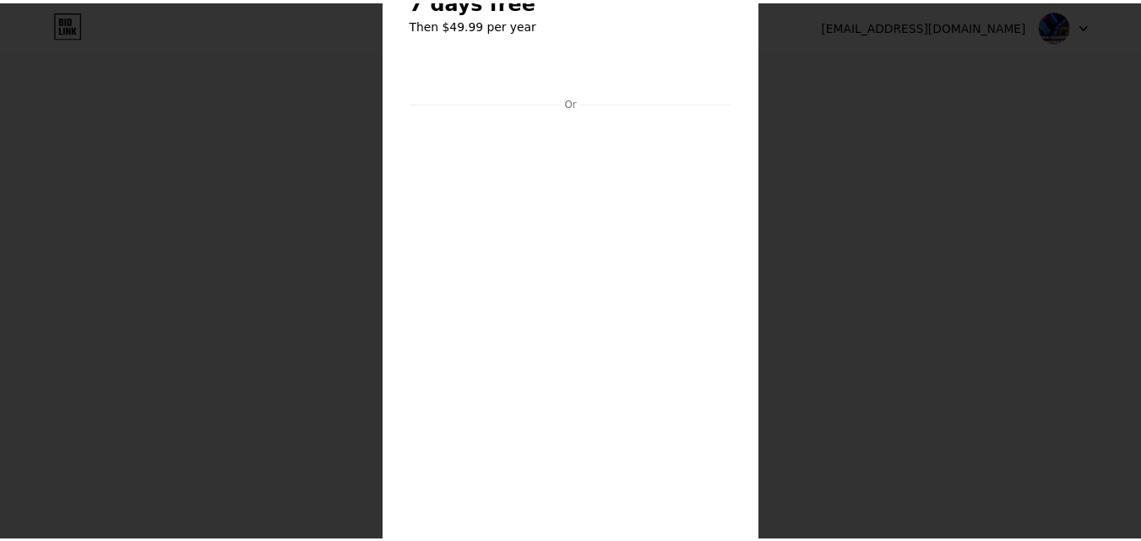
scroll to position [0, 0]
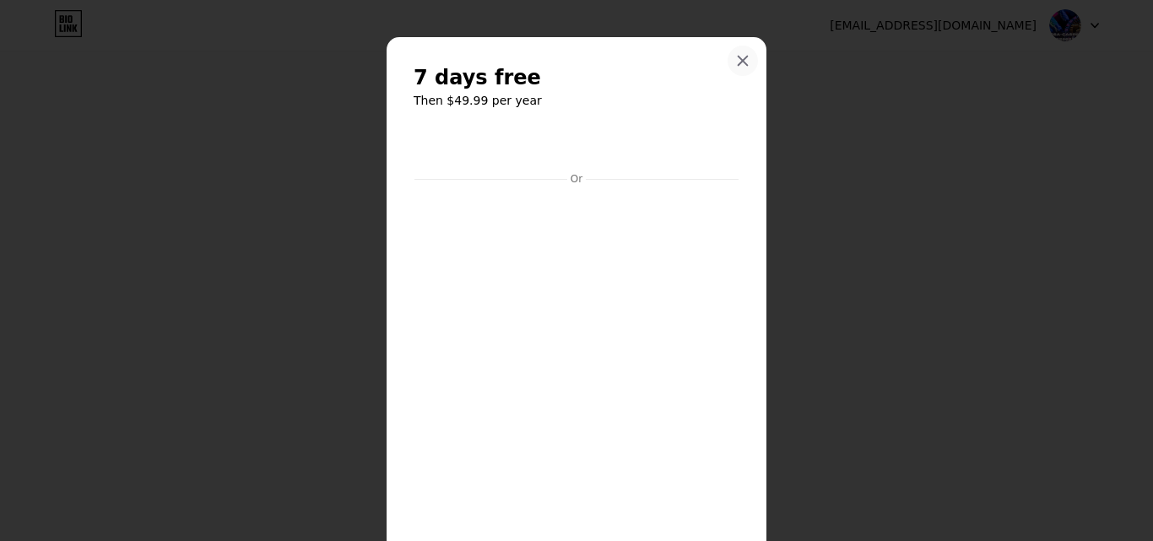
click at [746, 57] on div at bounding box center [743, 61] width 30 height 30
